Goal: Find specific page/section: Find specific page/section

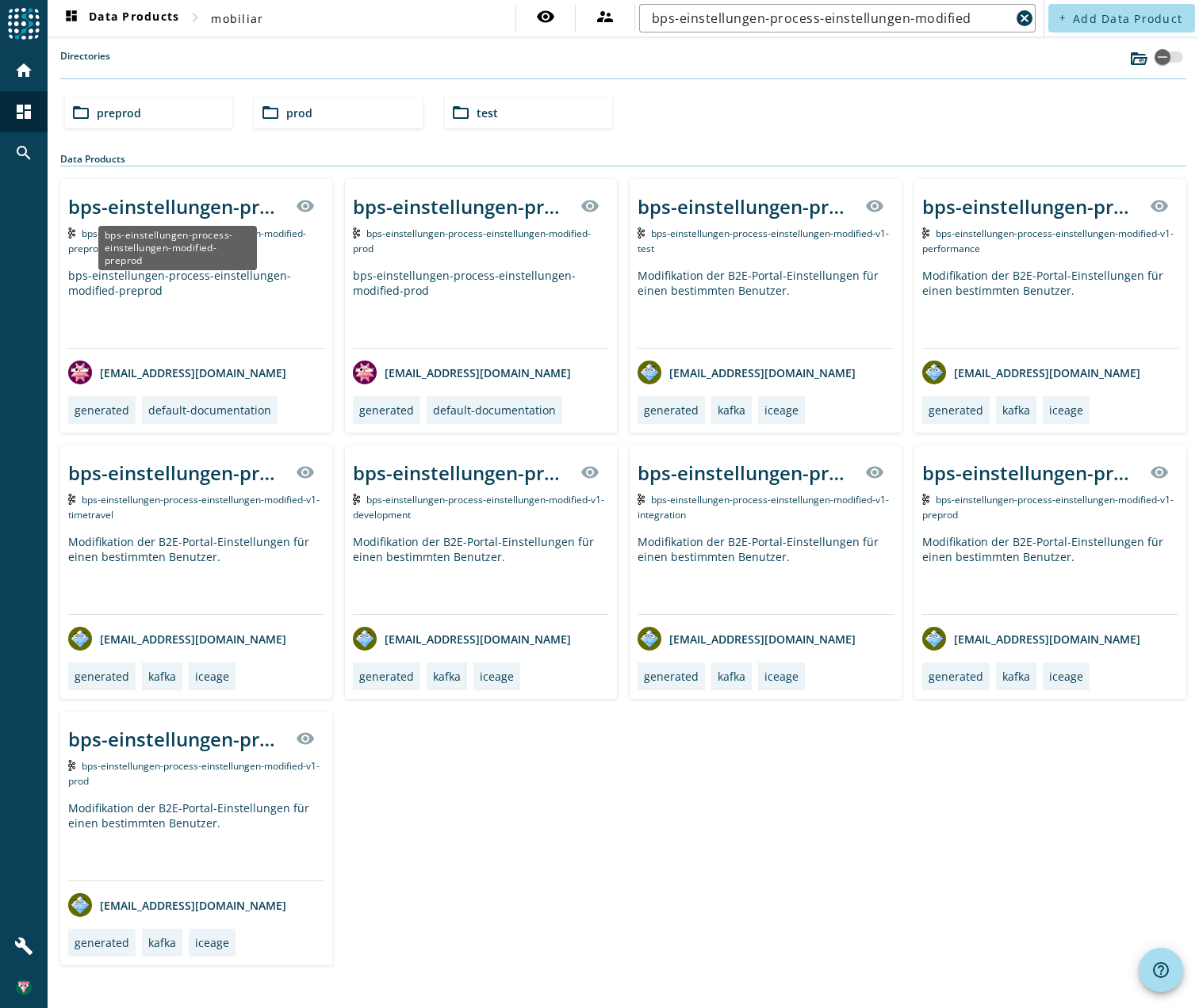
click at [221, 201] on div "bps-einstellungen-process-einstellungen-modified-preprod" at bounding box center [177, 206] width 218 height 26
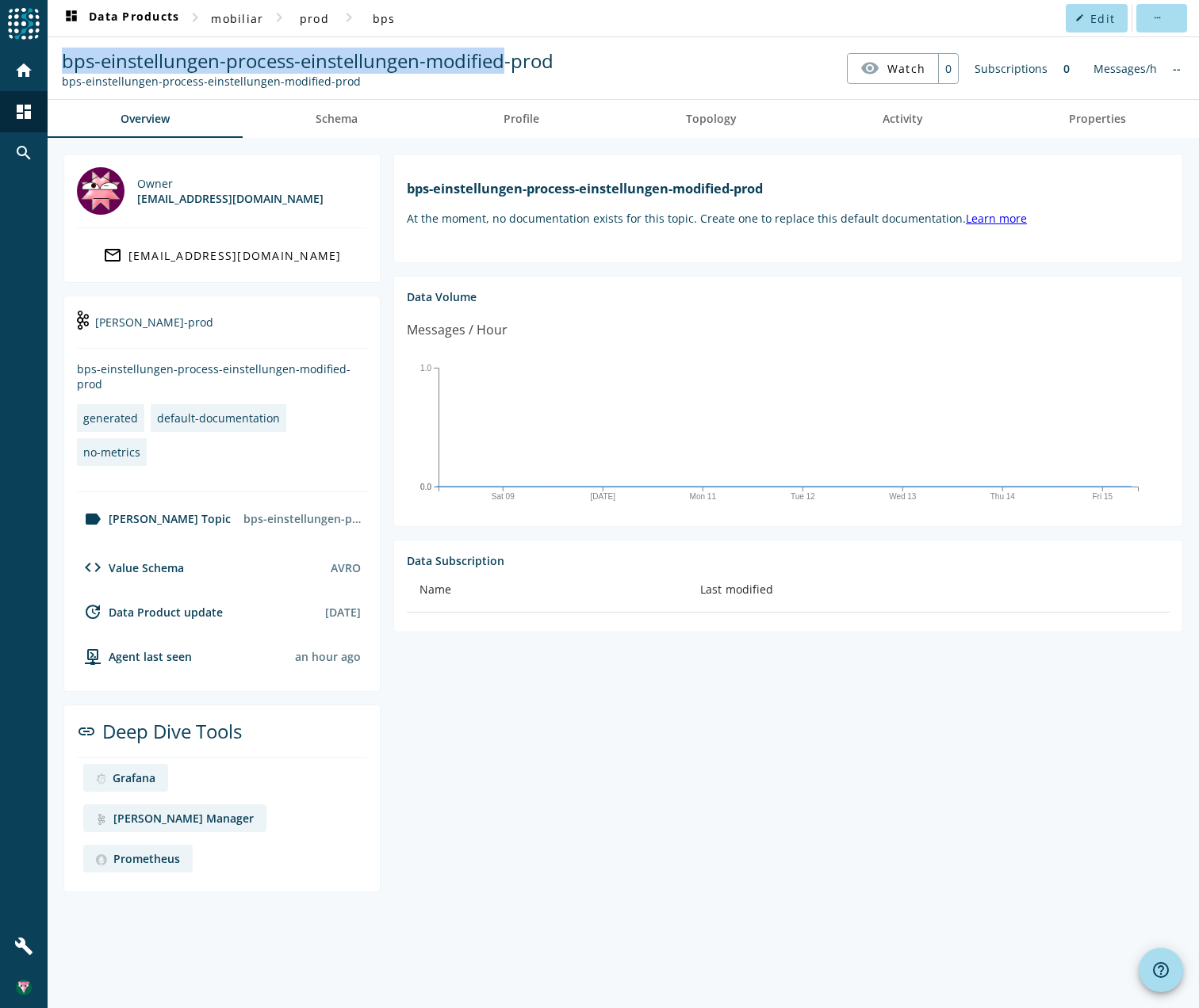
drag, startPoint x: 503, startPoint y: 31, endPoint x: 143, endPoint y: 36, distance: 360.0
click at [503, 31] on nav "dashboard Data Products chevron_right mobiliar chevron_right prod chevron_right…" at bounding box center [623, 18] width 1151 height 36
drag, startPoint x: 63, startPoint y: 55, endPoint x: 503, endPoint y: 68, distance: 440.2
click at [503, 68] on span "bps-einstellungen-process-einstellungen-modified-prod" at bounding box center [308, 60] width 491 height 26
copy span "bps-einstellungen-process-einstellungen-modified"
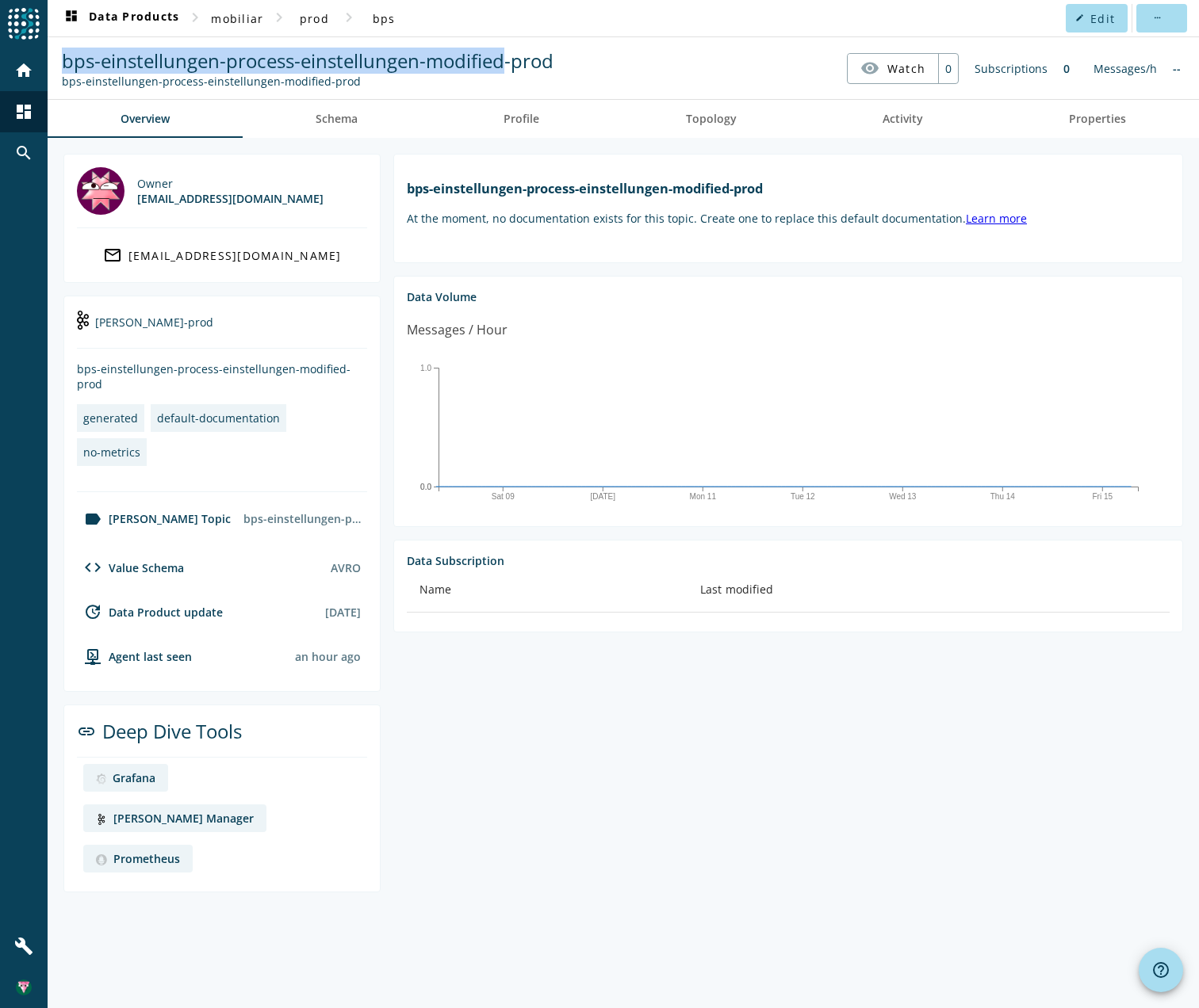
click at [254, 810] on div "Kafka Manager" at bounding box center [183, 817] width 140 height 15
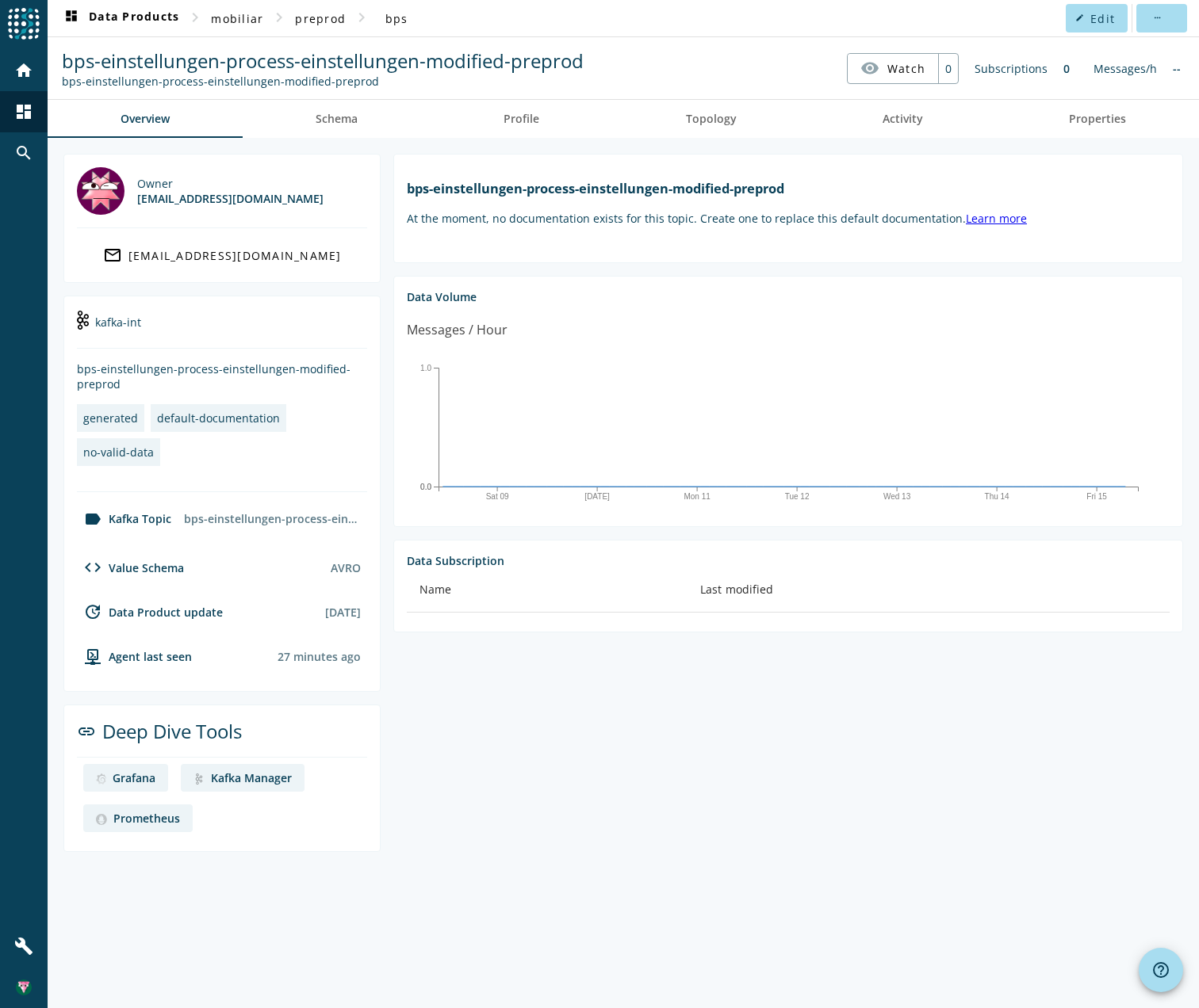
click at [622, 26] on nav "dashboard Data Products chevron_right mobiliar chevron_right preprod chevron_ri…" at bounding box center [623, 18] width 1151 height 36
click at [146, 17] on span "dashboard Data Products" at bounding box center [121, 18] width 118 height 19
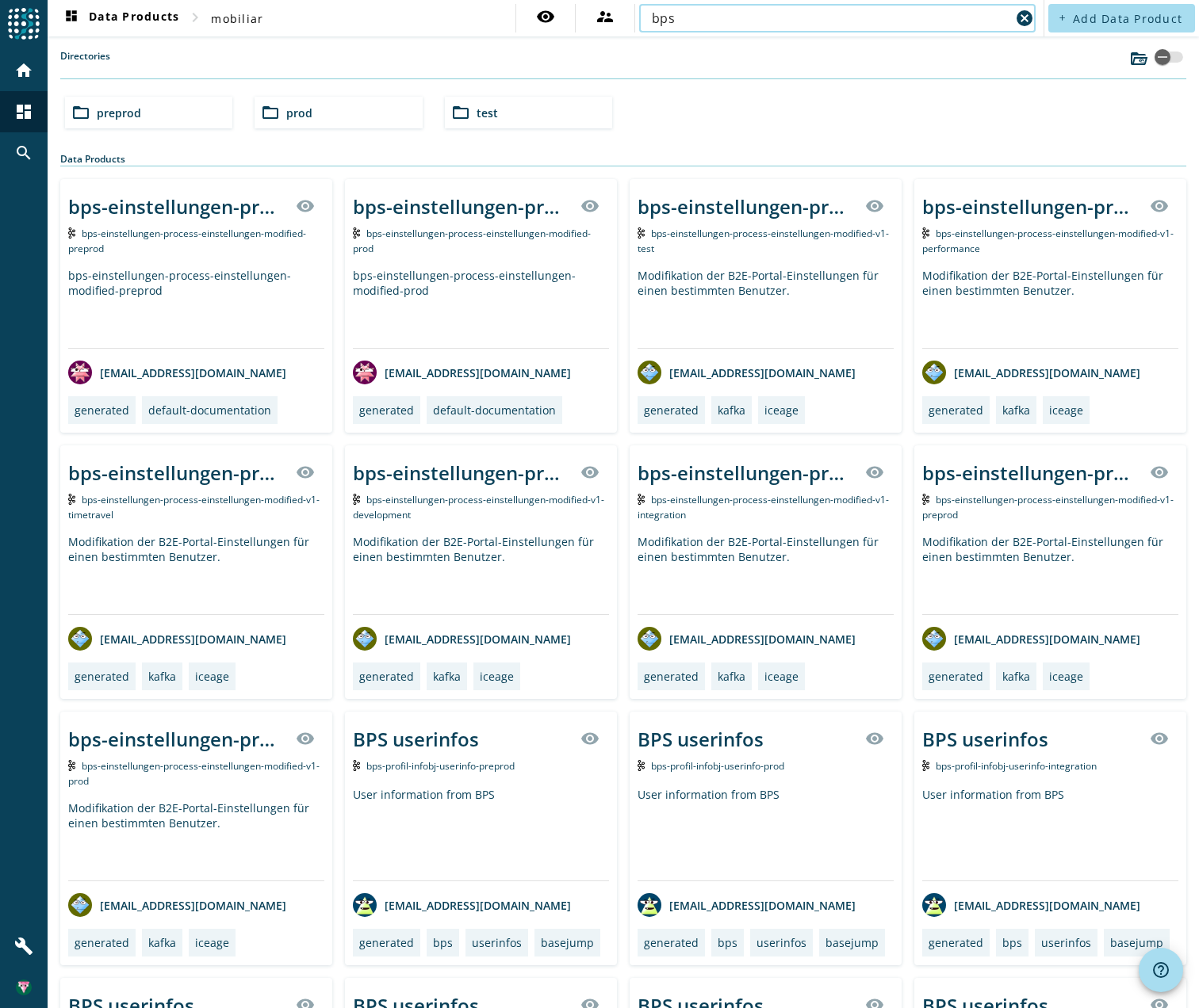
type input "bps-einstellungen-process-einstellungen-modified"
click at [972, 19] on input "bps-einstellungen-process-einstellungen-modified" at bounding box center [831, 18] width 358 height 19
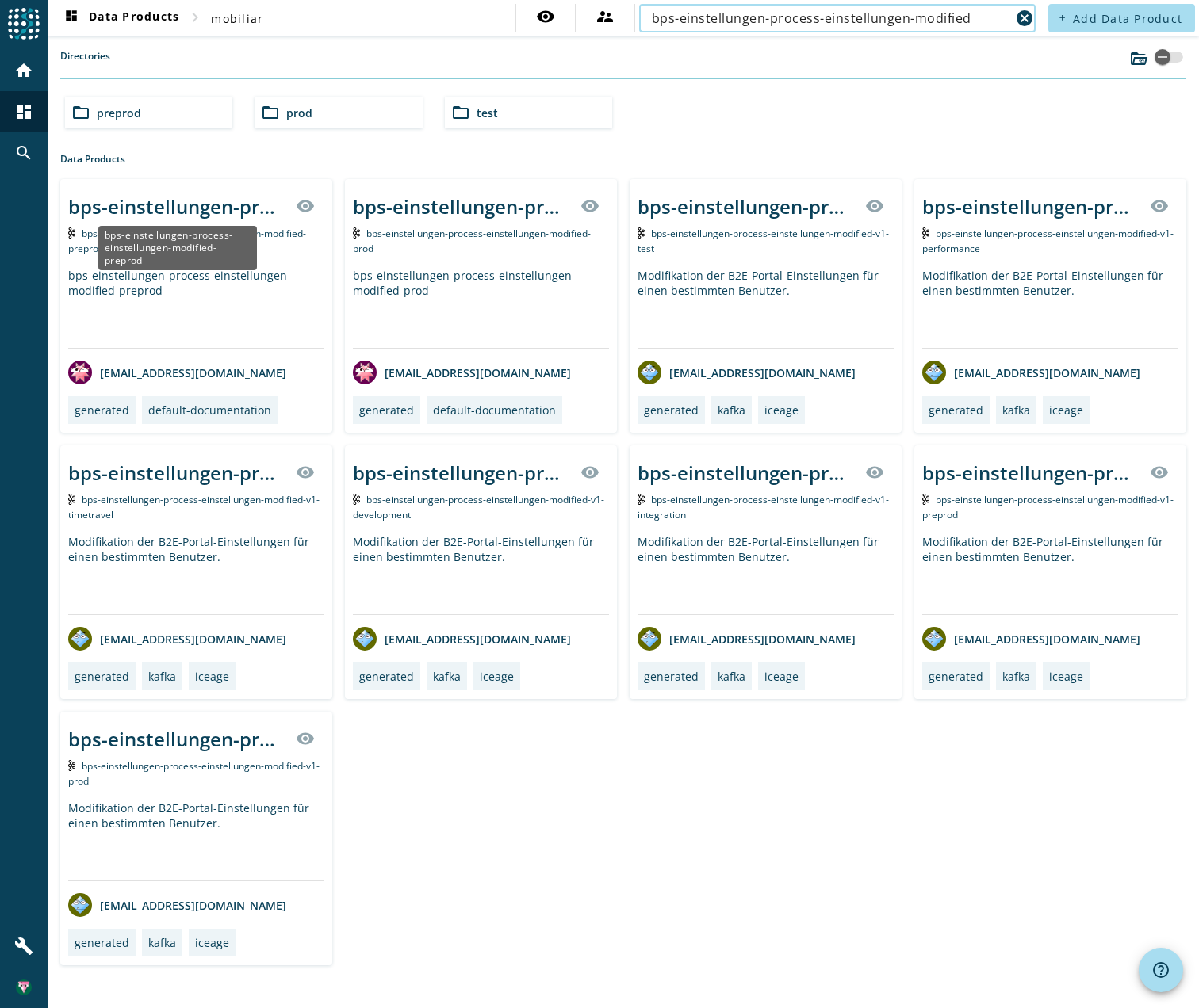
click at [168, 199] on div "bps-einstellungen-process-einstellungen-modified-preprod" at bounding box center [177, 206] width 218 height 26
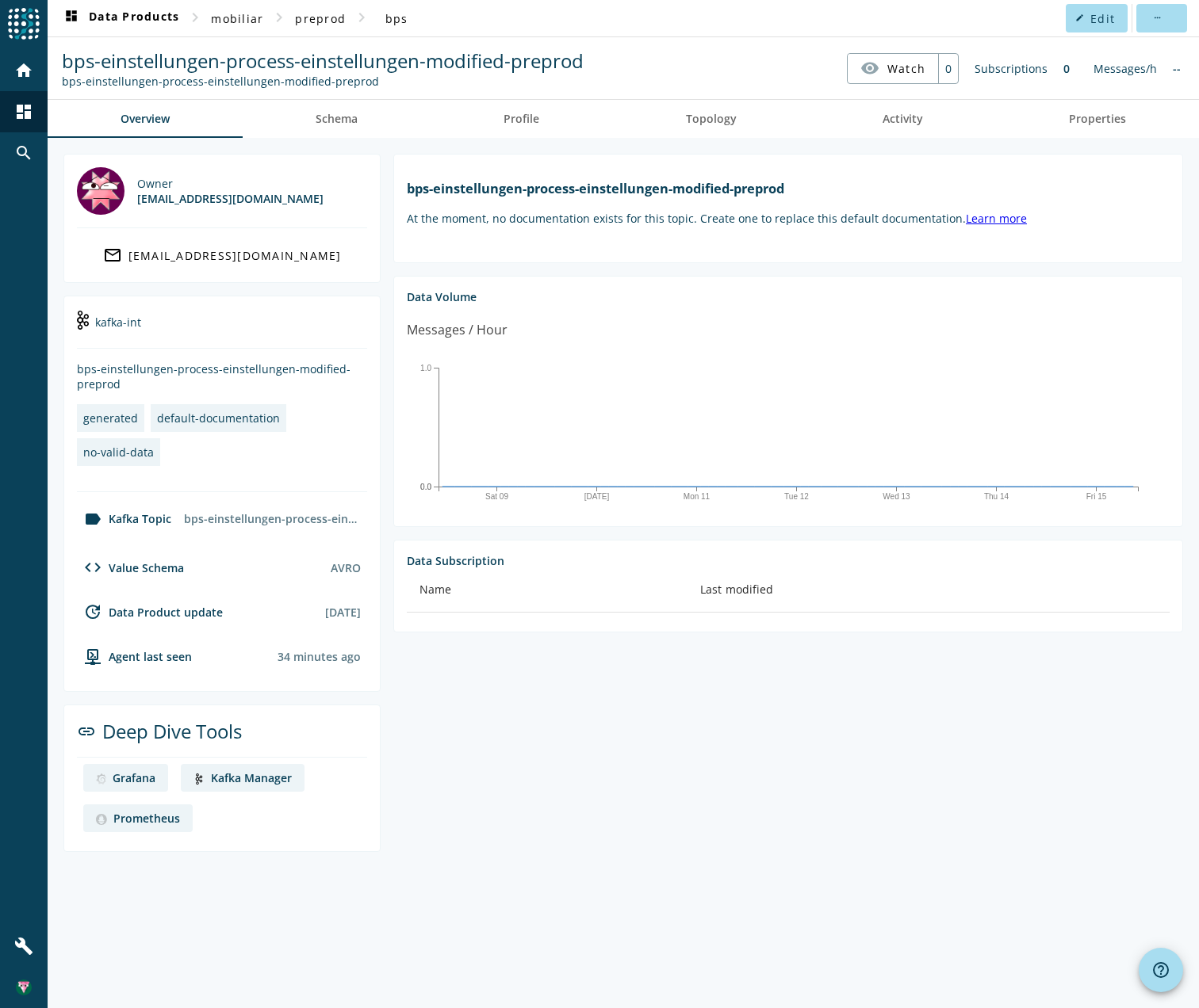
click at [251, 776] on div "Kafka Manager" at bounding box center [251, 777] width 81 height 15
click at [1180, 72] on div "--" at bounding box center [1177, 69] width 23 height 31
click at [1109, 21] on span "Edit" at bounding box center [1102, 18] width 24 height 15
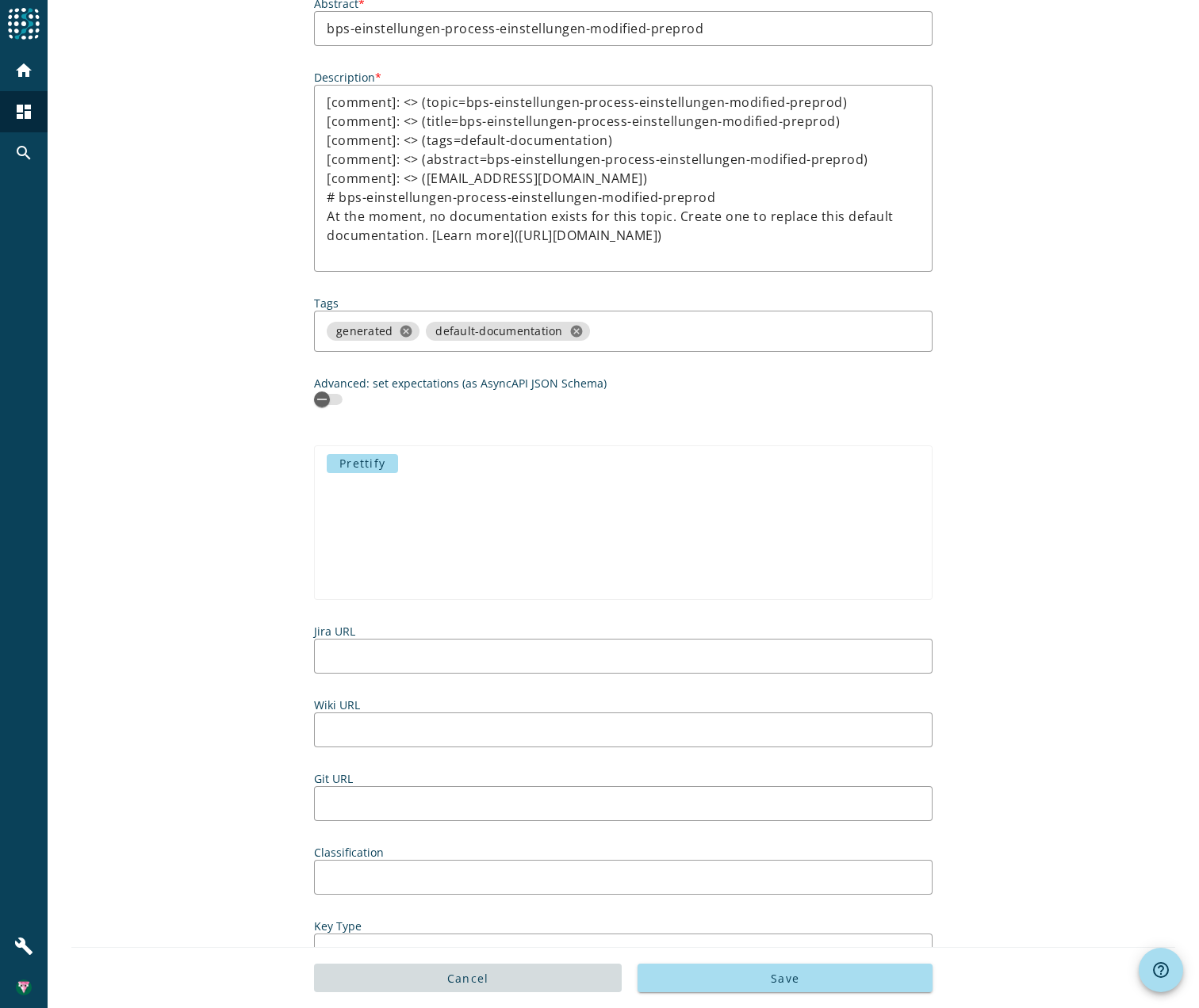
scroll to position [502, 0]
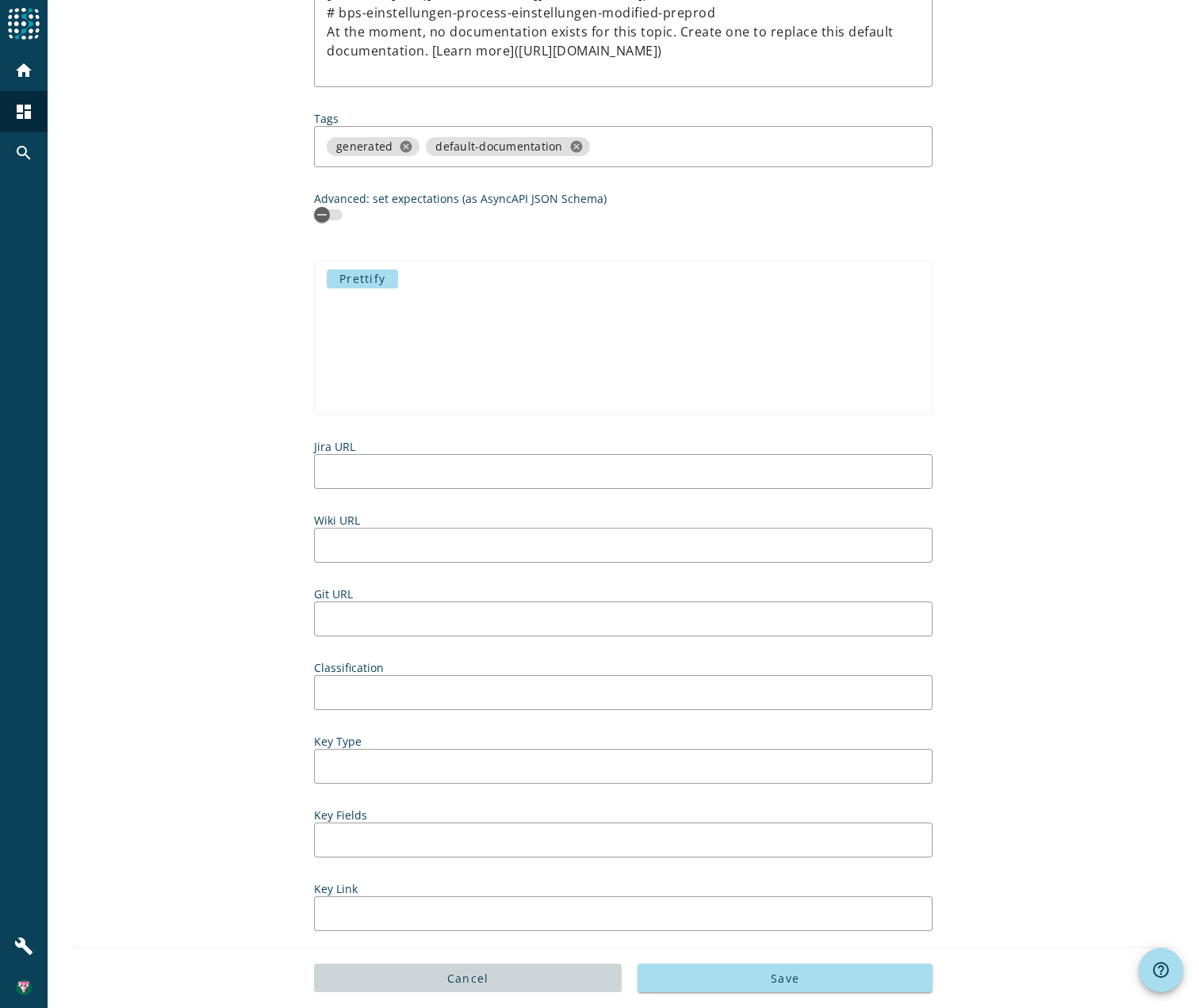
click at [447, 981] on span "Cancel" at bounding box center [467, 978] width 42 height 15
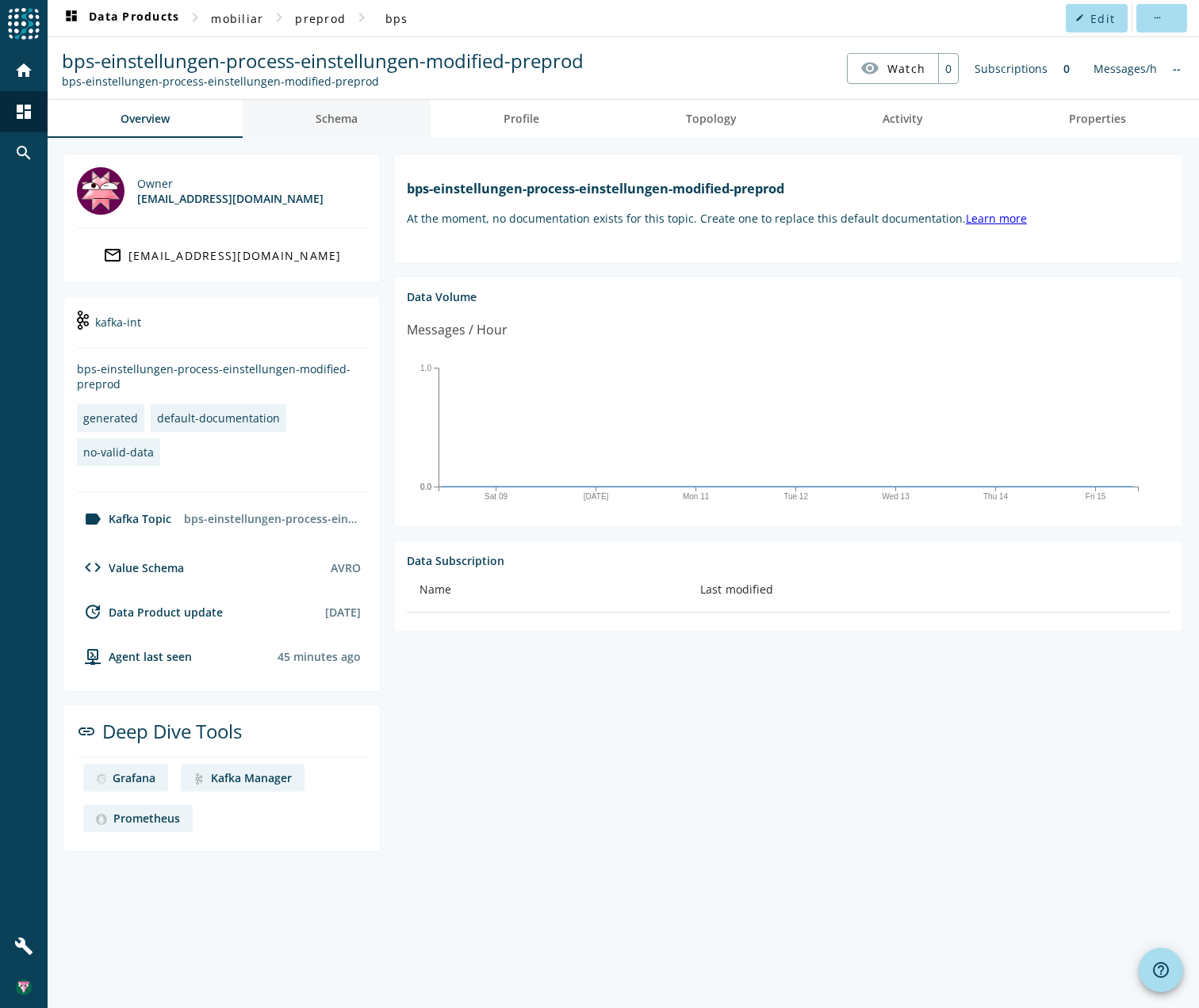
click at [348, 118] on span "Schema" at bounding box center [336, 118] width 42 height 11
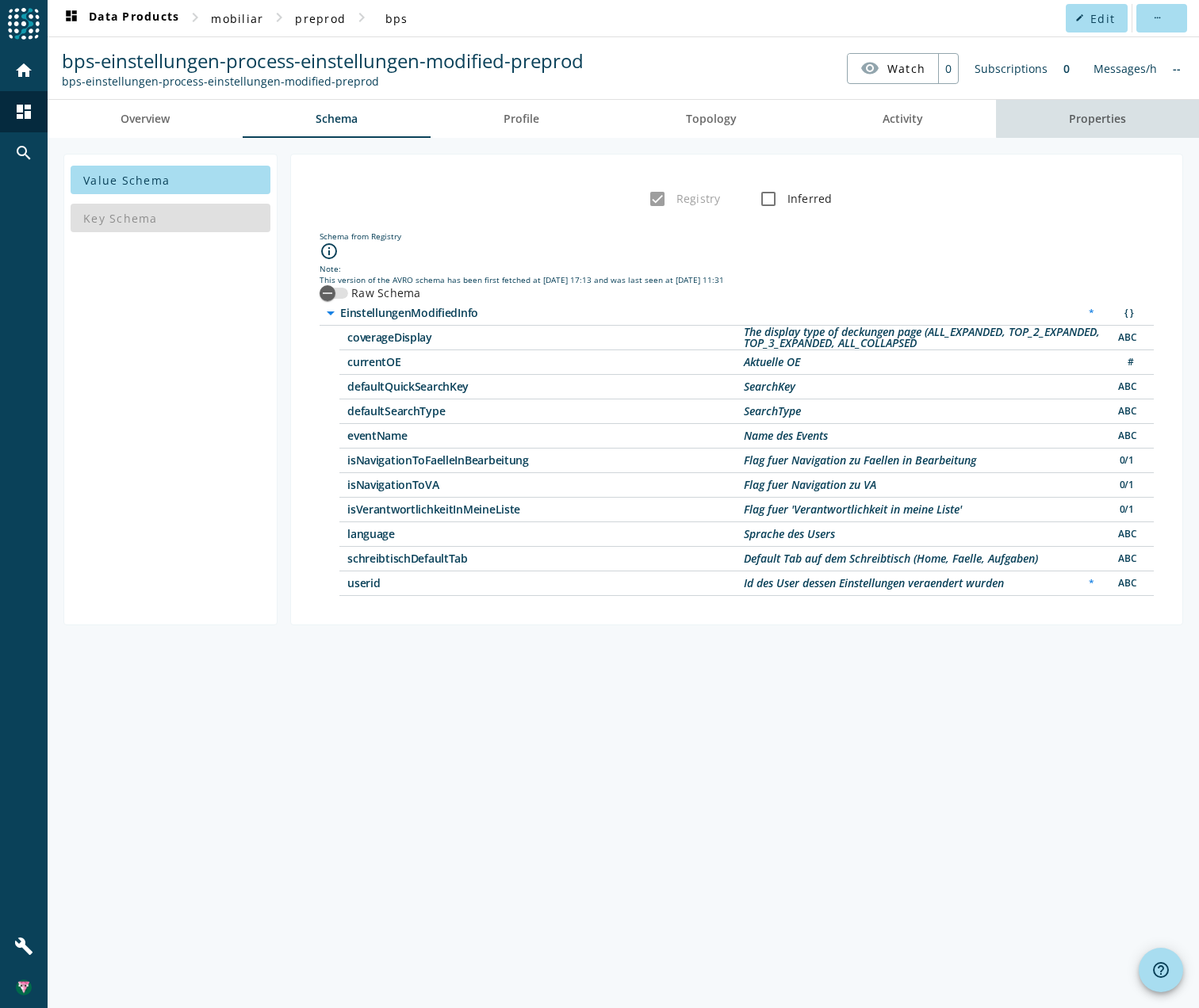
click at [1110, 110] on span "Properties" at bounding box center [1097, 119] width 57 height 38
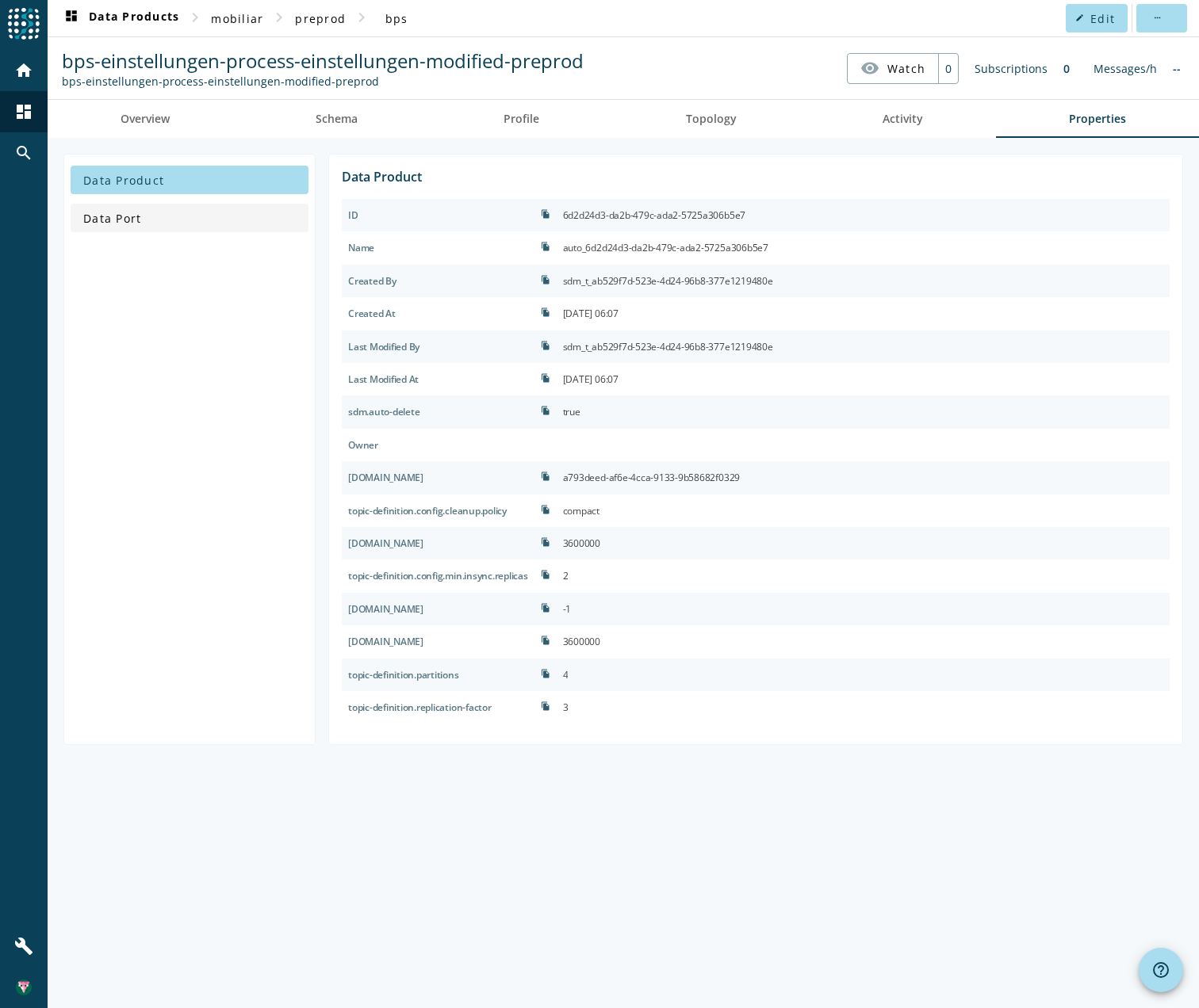
click at [148, 203] on span at bounding box center [189, 217] width 237 height 38
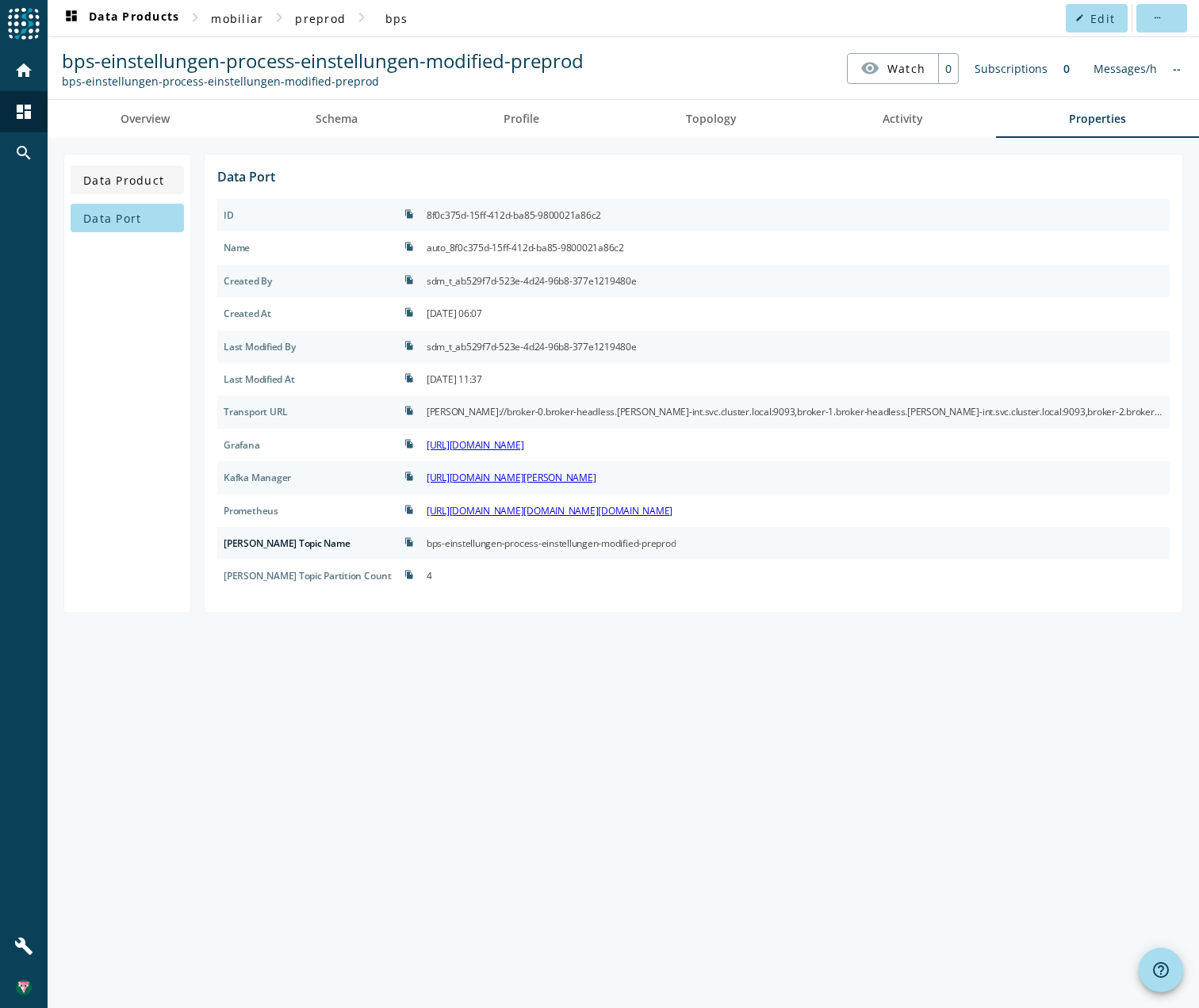
click at [130, 186] on span "Data Product" at bounding box center [124, 180] width 81 height 15
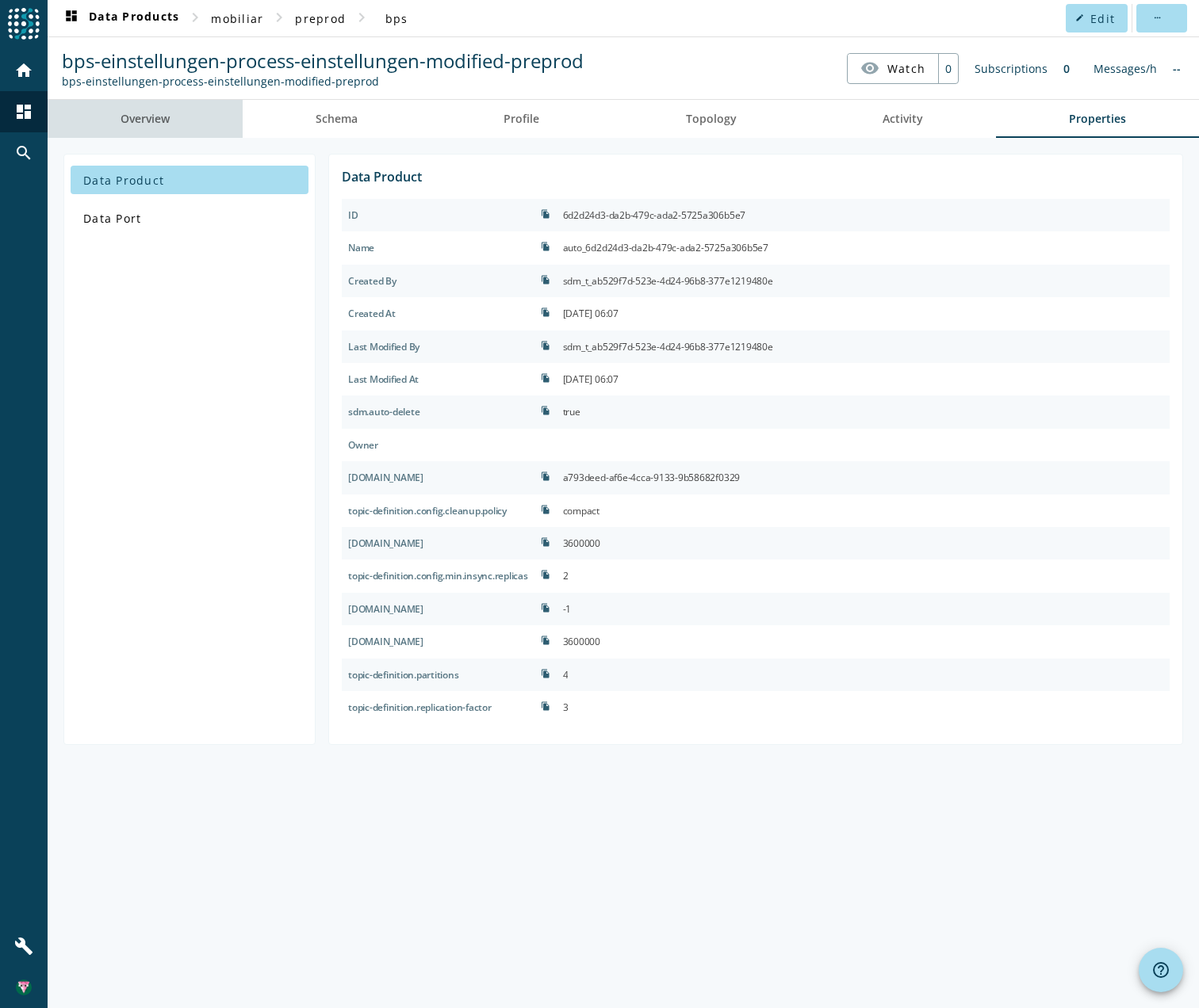
click at [141, 130] on span "Overview" at bounding box center [145, 119] width 50 height 38
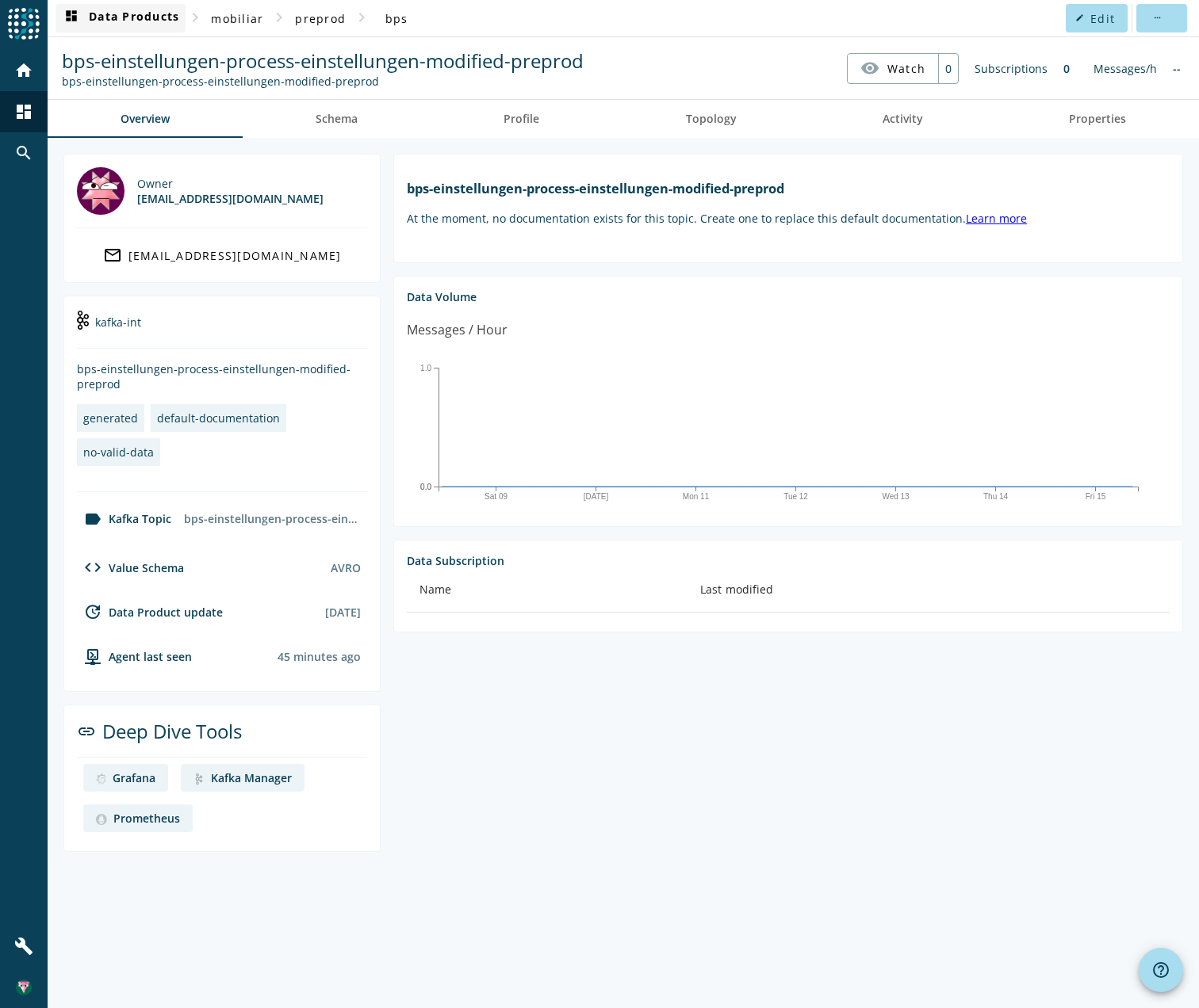
click at [104, 14] on span "dashboard Data Products" at bounding box center [121, 18] width 118 height 19
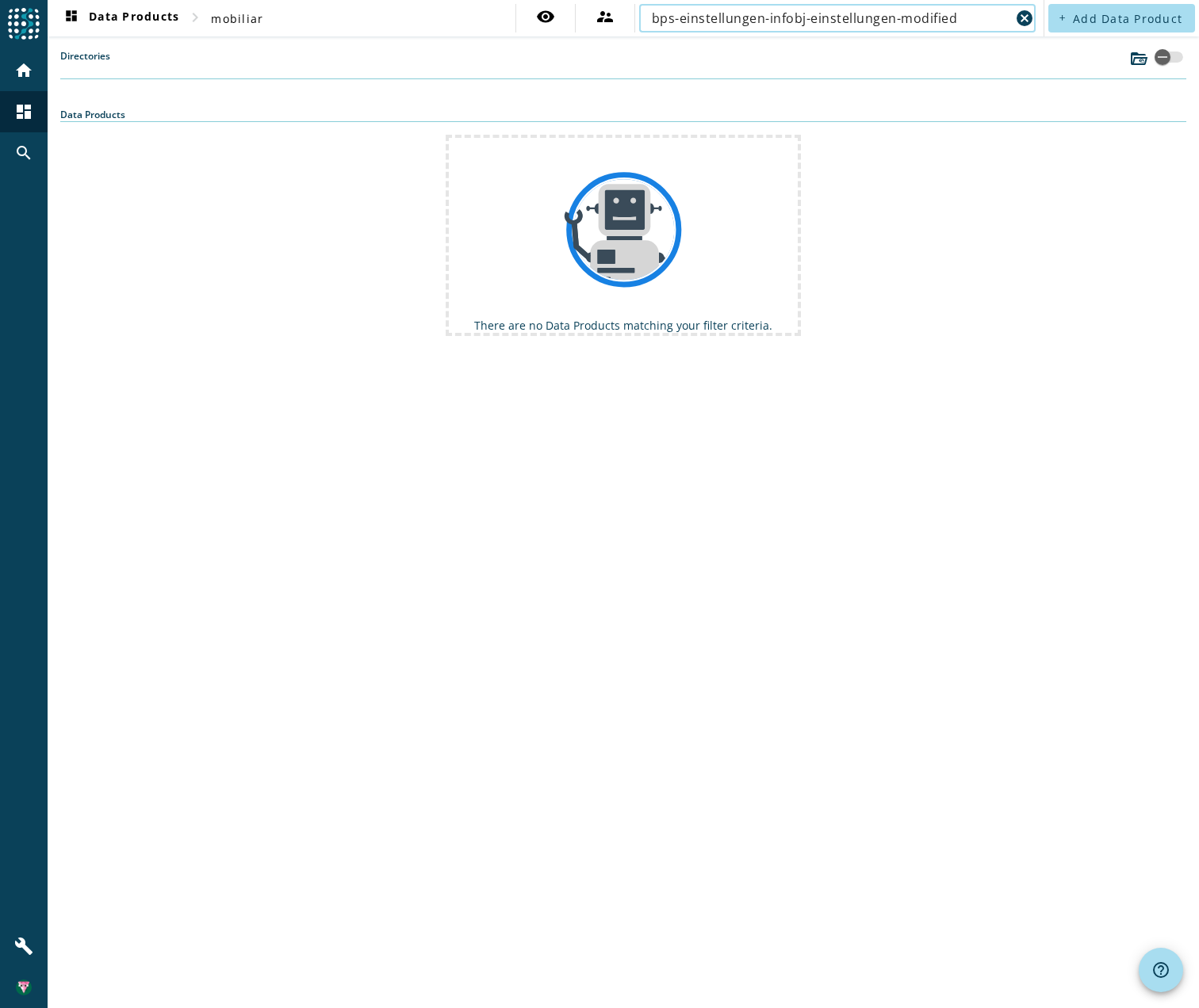
click at [938, 19] on input "bps-einstellungen-infobj-einstellungen-modified" at bounding box center [831, 18] width 358 height 19
click at [877, 12] on input "bps-einstellungen-infobj-einstellungen" at bounding box center [831, 18] width 358 height 19
click at [870, 18] on input "bps-einstellungen-infobj-einstellungen" at bounding box center [831, 18] width 358 height 19
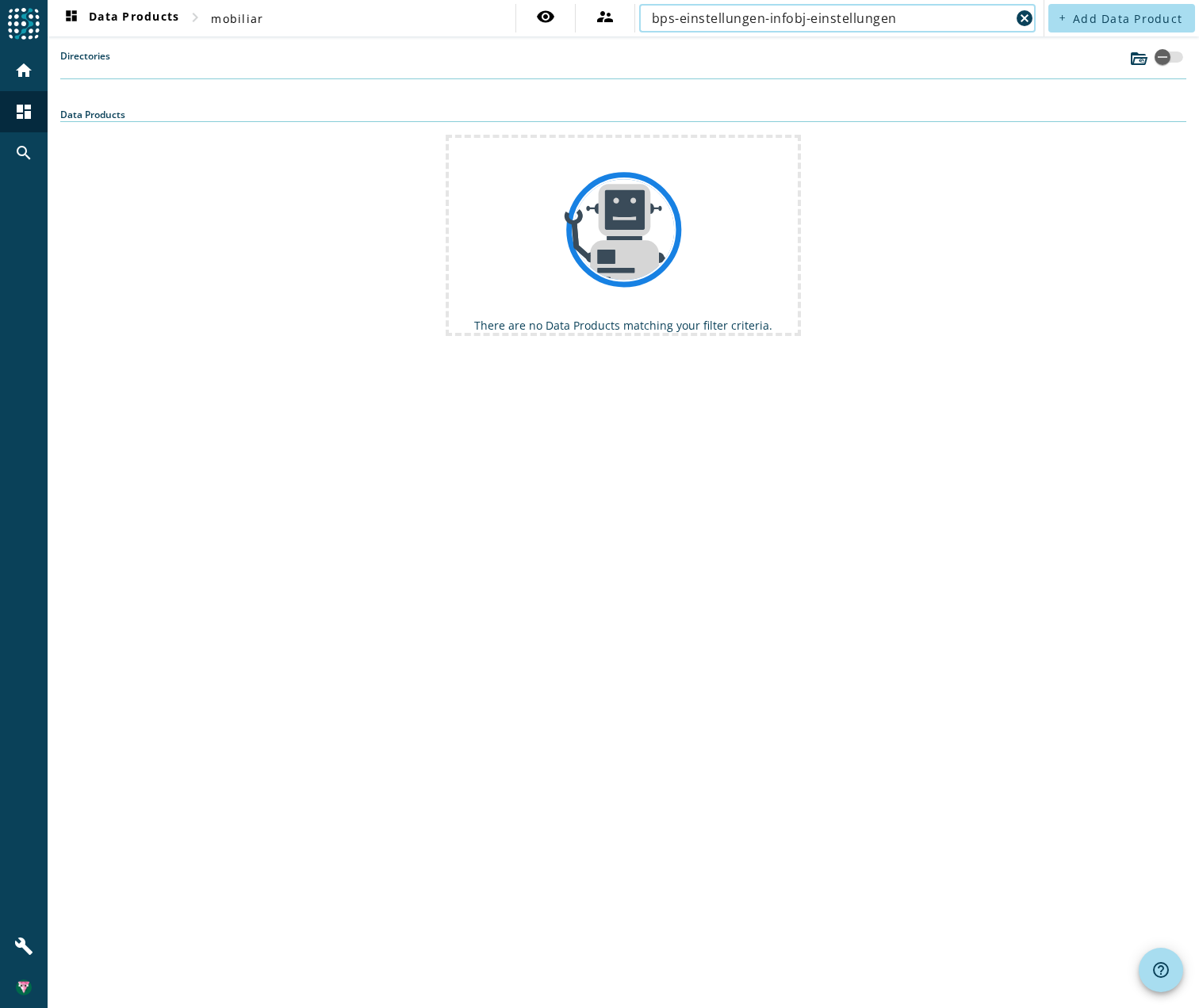
click at [870, 18] on input "bps-einstellungen-infobj-einstellungen" at bounding box center [831, 18] width 358 height 19
click at [840, 17] on input "bps-einstellungen-infobj" at bounding box center [831, 18] width 358 height 19
paste input "process-einstellungen-modified"
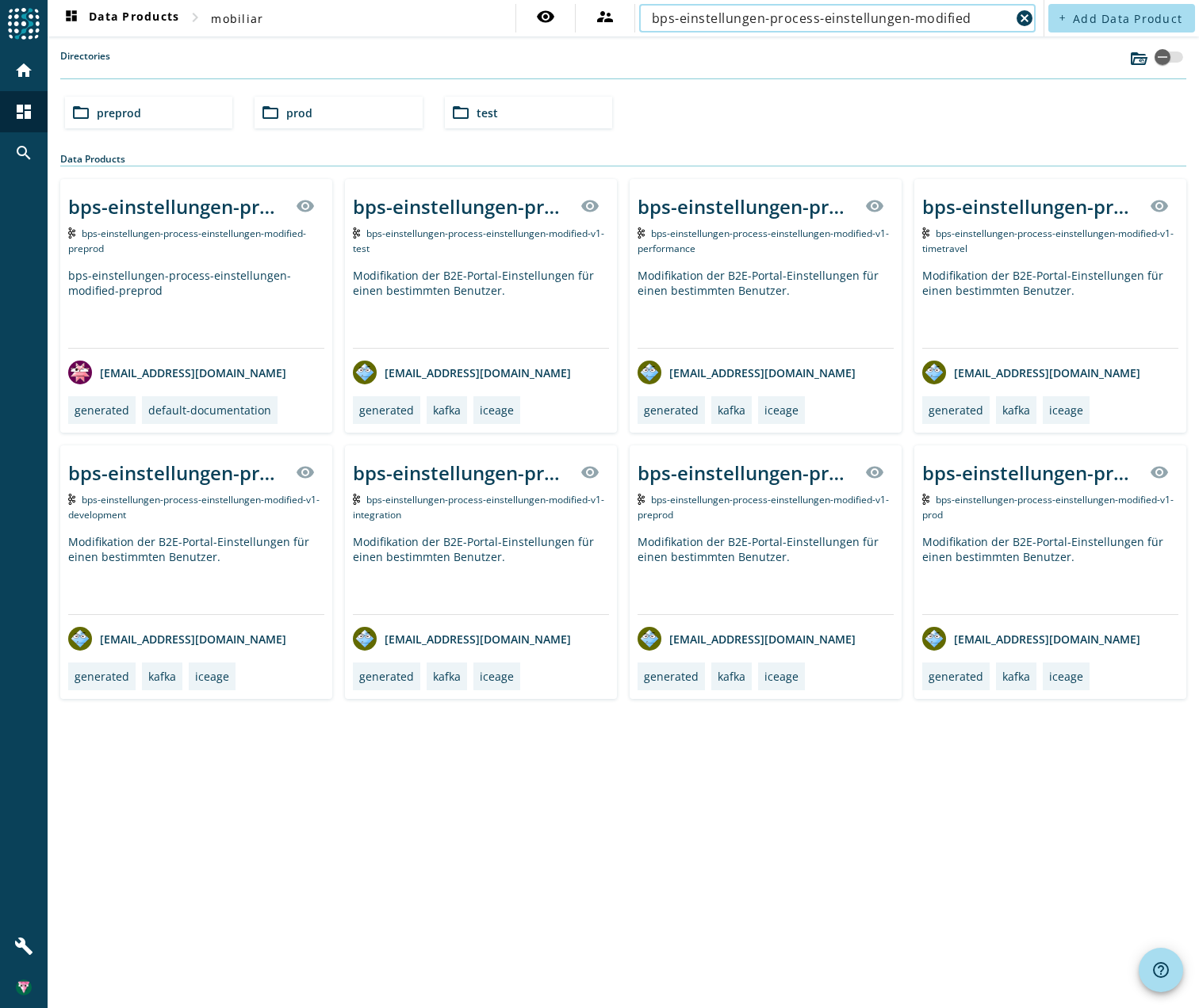
type input "bps-einstellungen-process-einstellungen-modified"
click at [573, 797] on div "dashboard Data Products chevron_right mobiliar visibility supervisor_account bp…" at bounding box center [623, 504] width 1151 height 1008
click at [279, 809] on div "dashboard Data Products chevron_right mobiliar visibility supervisor_account bp…" at bounding box center [623, 504] width 1151 height 1008
click at [138, 211] on div "bps-einstellungen-process-einstellungen-modified-preprod" at bounding box center [177, 206] width 218 height 26
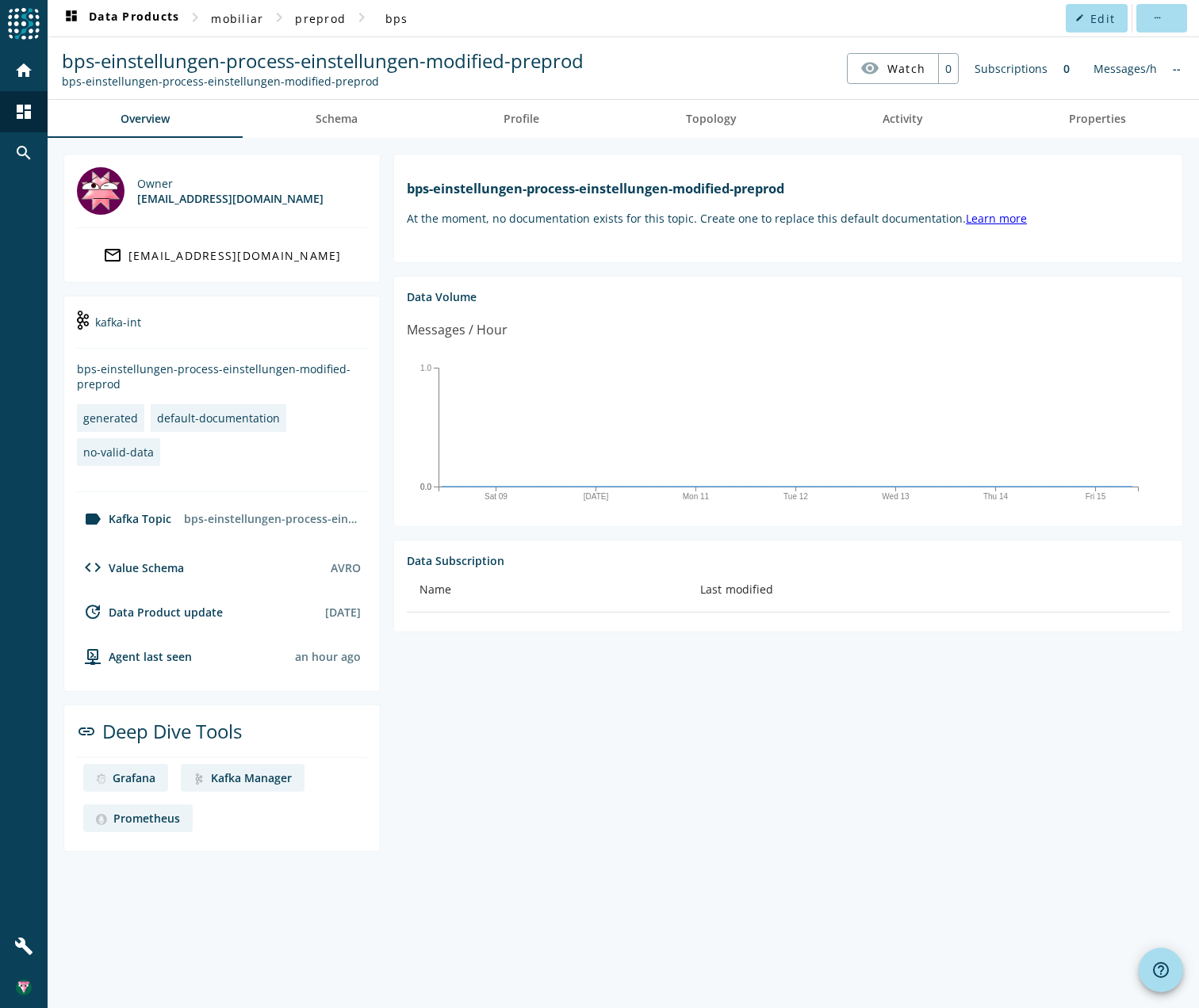
click at [699, 18] on nav "dashboard Data Products chevron_right mobiliar chevron_right preprod chevron_ri…" at bounding box center [623, 18] width 1151 height 36
click at [730, 24] on nav "dashboard Data Products chevron_right mobiliar chevron_right preprod chevron_ri…" at bounding box center [623, 18] width 1151 height 36
click at [139, 22] on span "dashboard Data Products" at bounding box center [121, 18] width 118 height 19
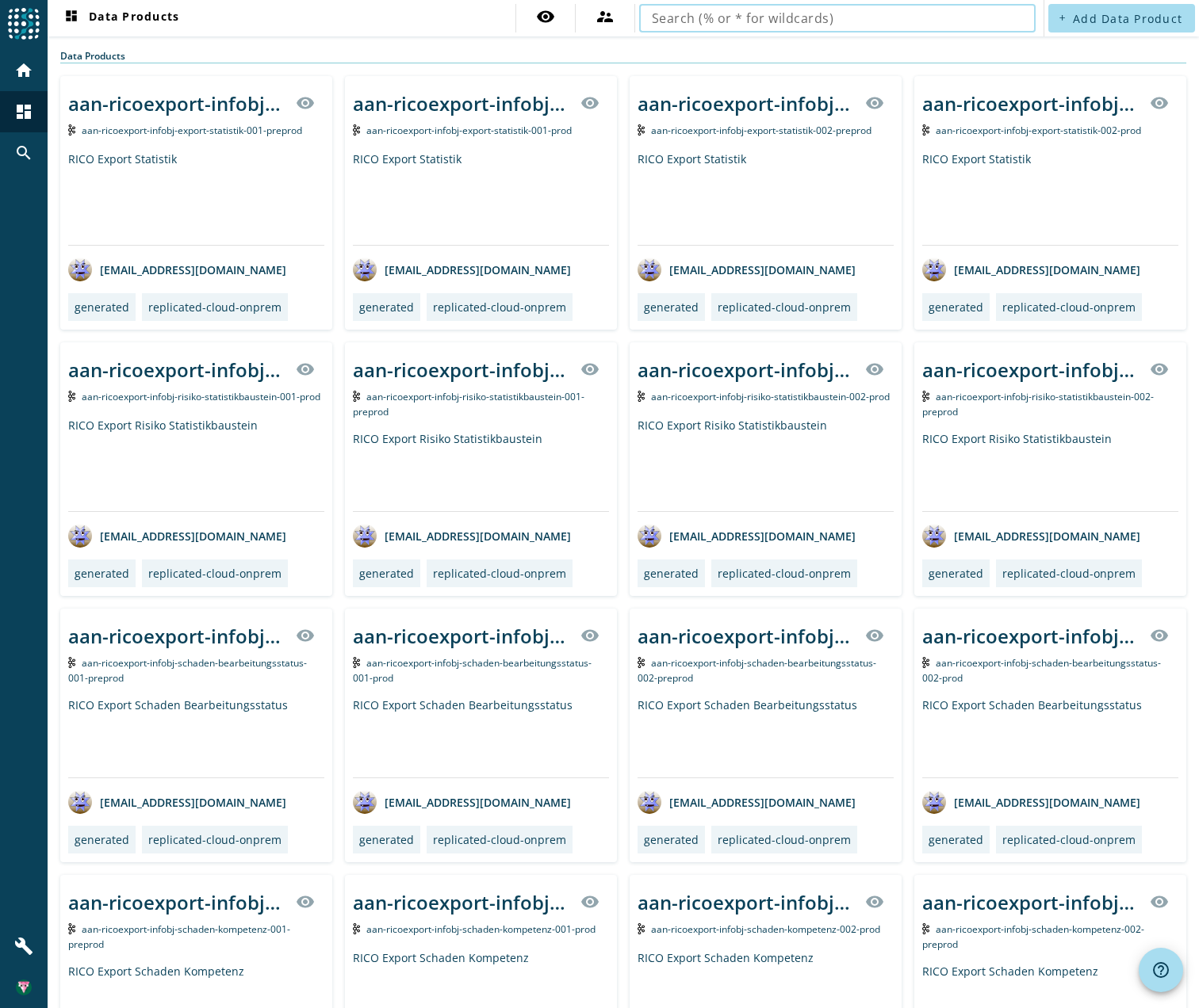
click at [892, 15] on input "text" at bounding box center [837, 18] width 371 height 19
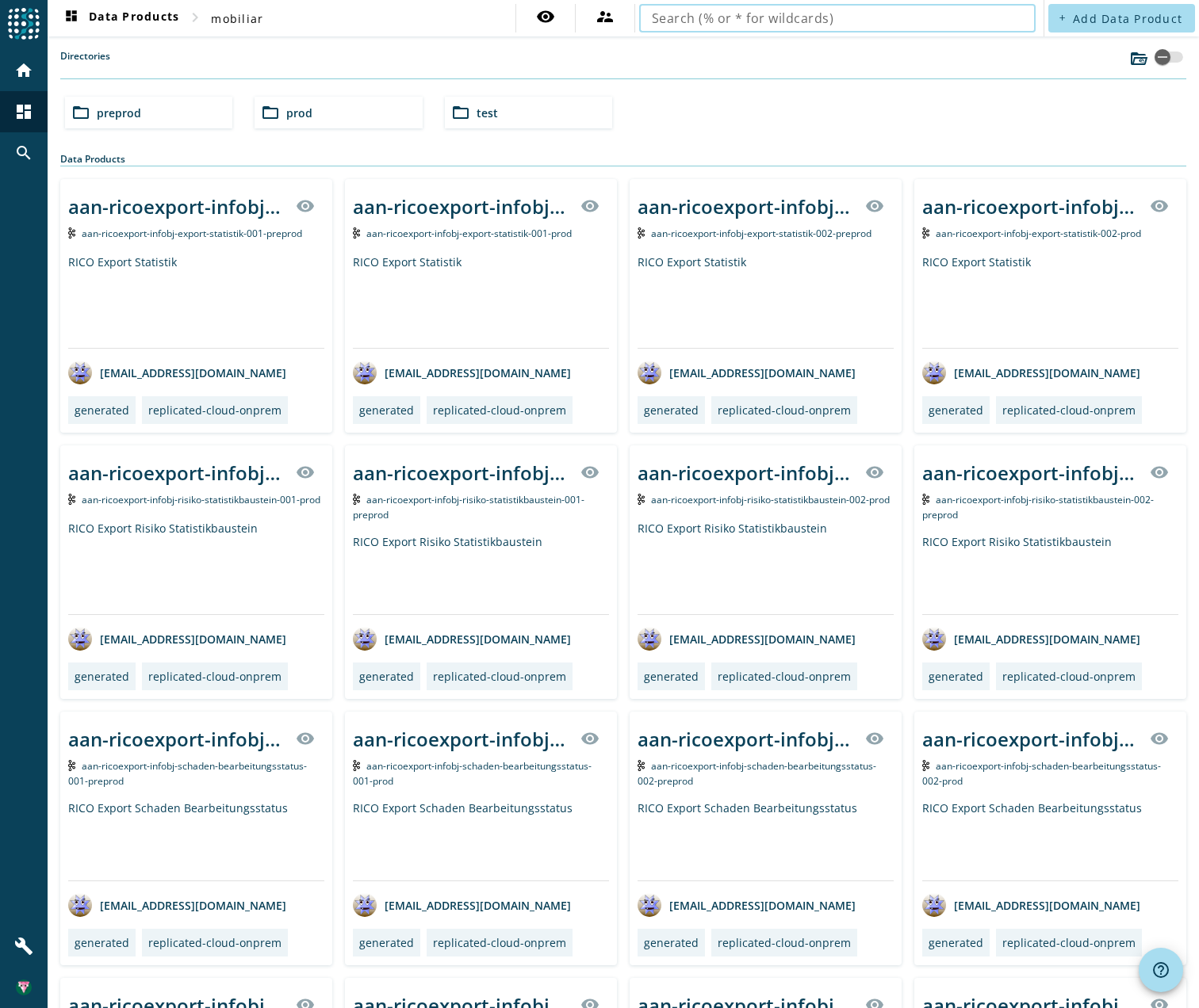
click at [787, 19] on input "text" at bounding box center [837, 18] width 371 height 19
type input "m"
type input "bps-einstellungen"
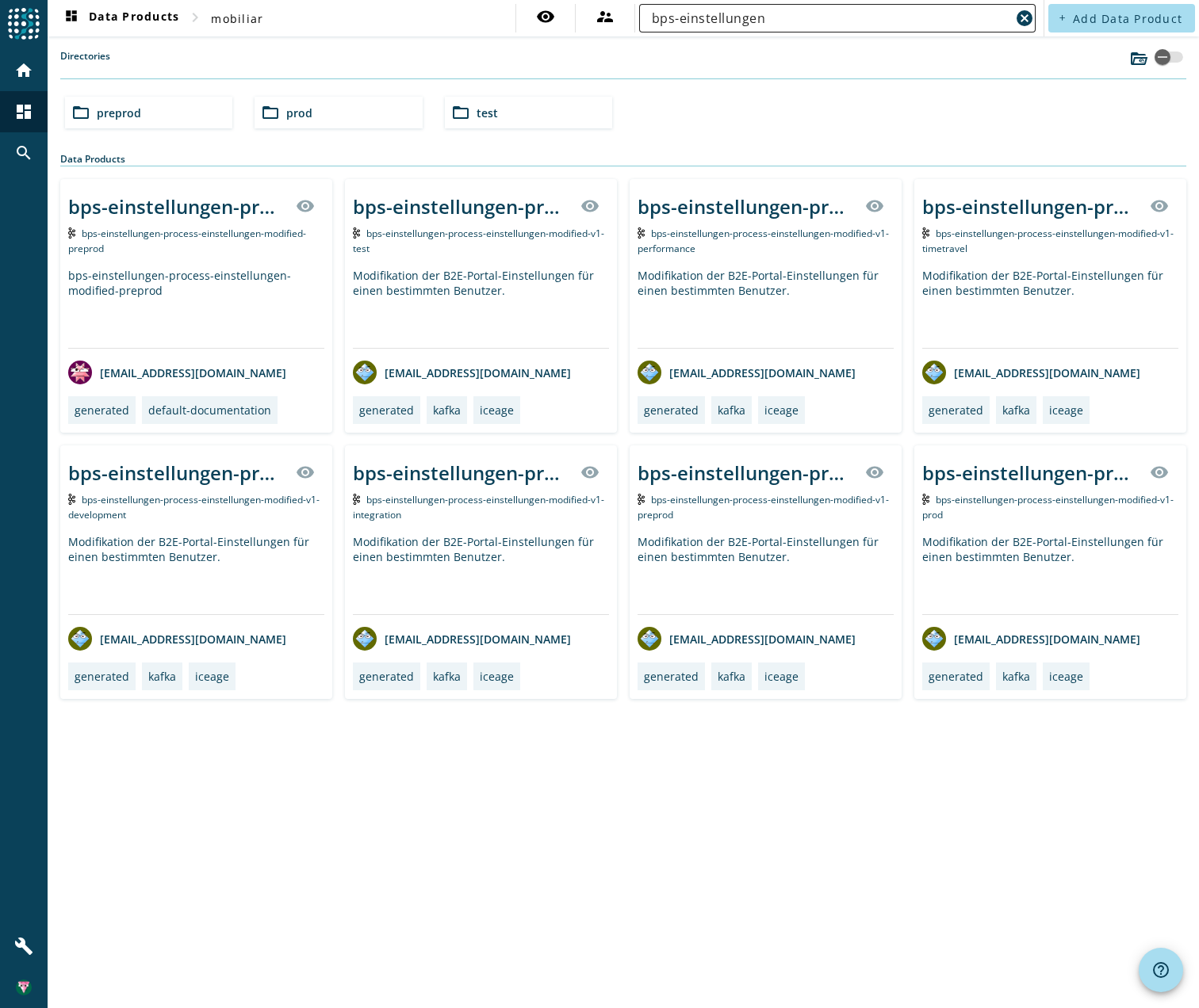
click at [930, 14] on input "bps-einstellungen" at bounding box center [831, 18] width 358 height 19
click at [864, 27] on input "bps-einstellungen" at bounding box center [831, 18] width 358 height 19
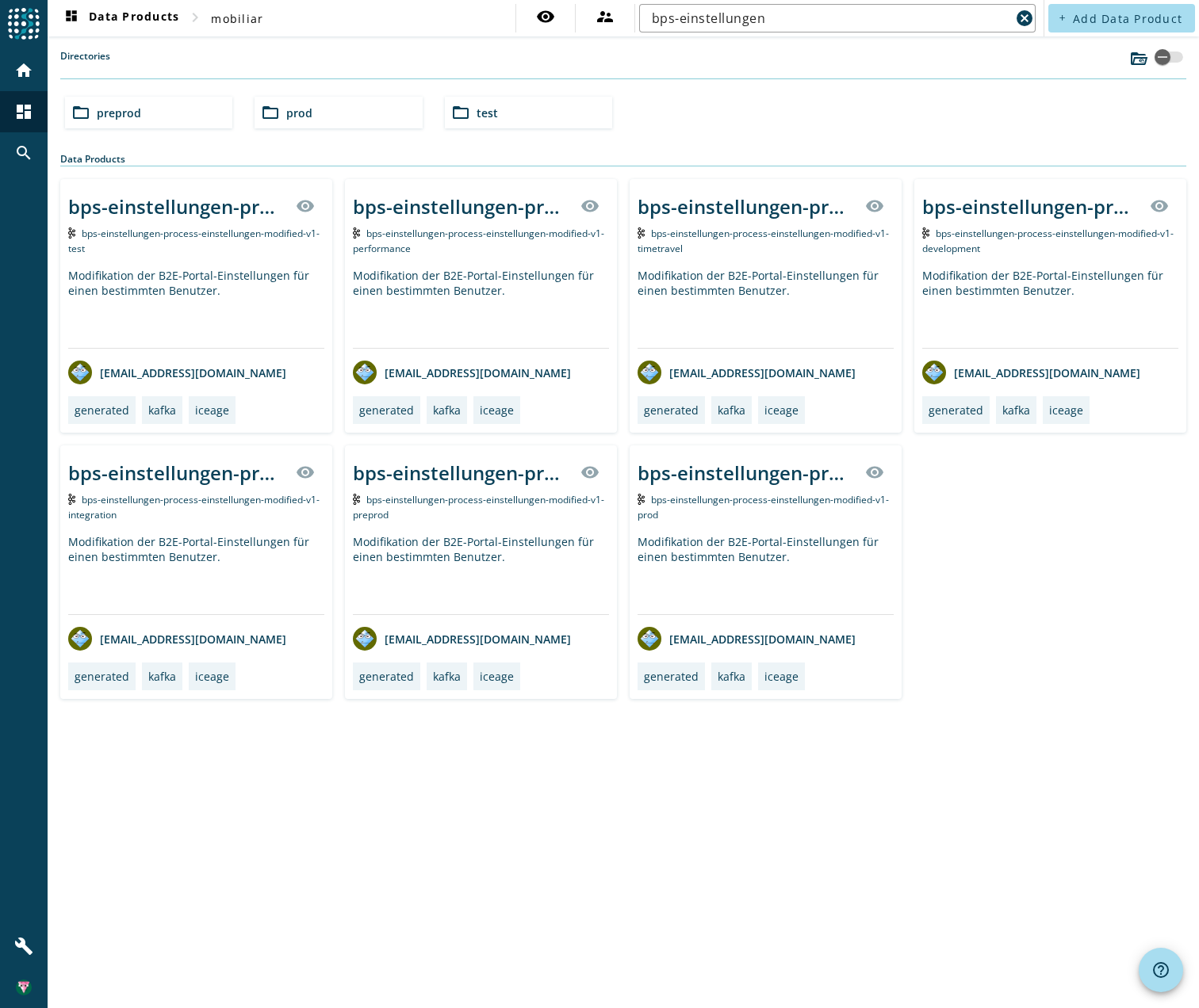
drag, startPoint x: 749, startPoint y: 96, endPoint x: 715, endPoint y: 1, distance: 100.9
click at [749, 96] on div "folder_open preprod folder_open prod folder_open test" at bounding box center [623, 113] width 1129 height 45
click at [832, 15] on input "bps-einstellungen" at bounding box center [831, 18] width 358 height 19
